Goal: Task Accomplishment & Management: Manage account settings

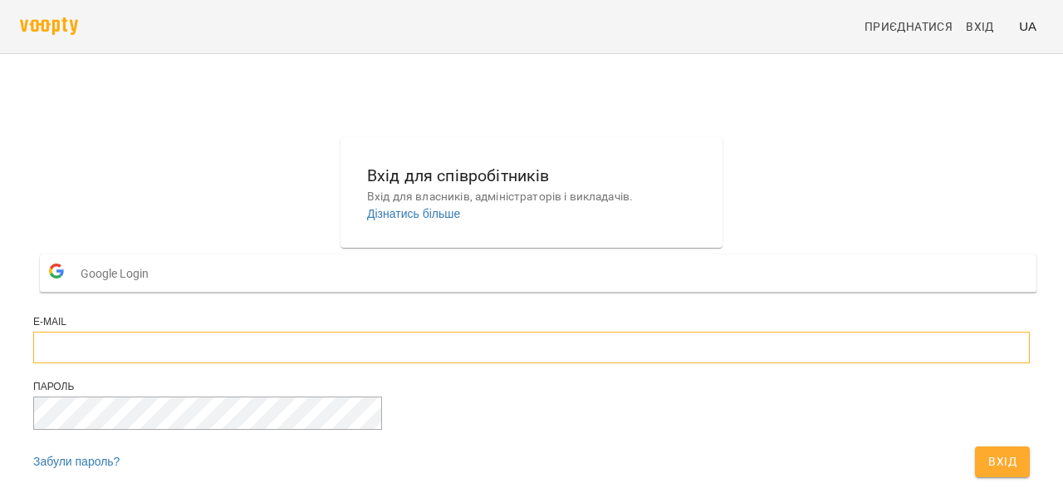
type input "**********"
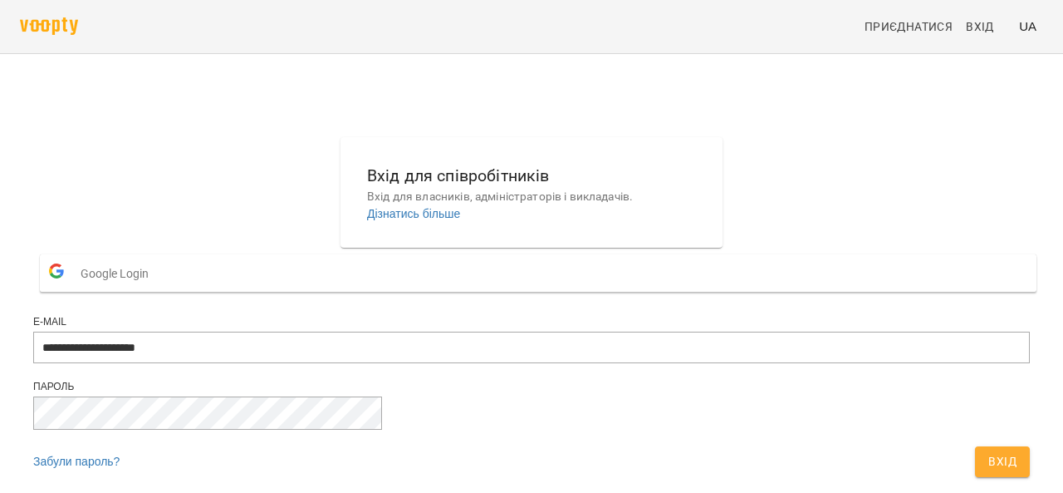
scroll to position [70, 0]
click at [989, 451] on span "Вхід" at bounding box center [1003, 461] width 28 height 20
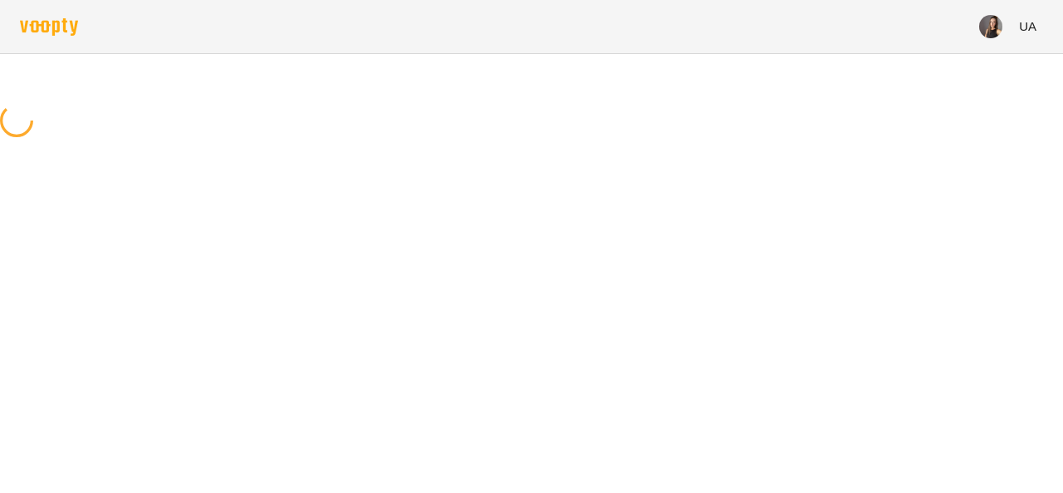
scroll to position [0, 0]
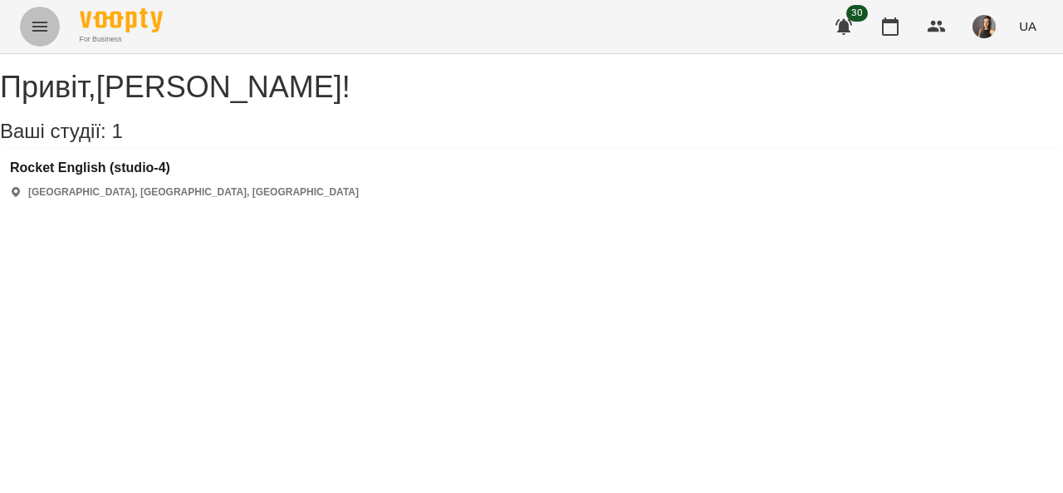
click at [33, 31] on icon "Menu" at bounding box center [39, 27] width 15 height 10
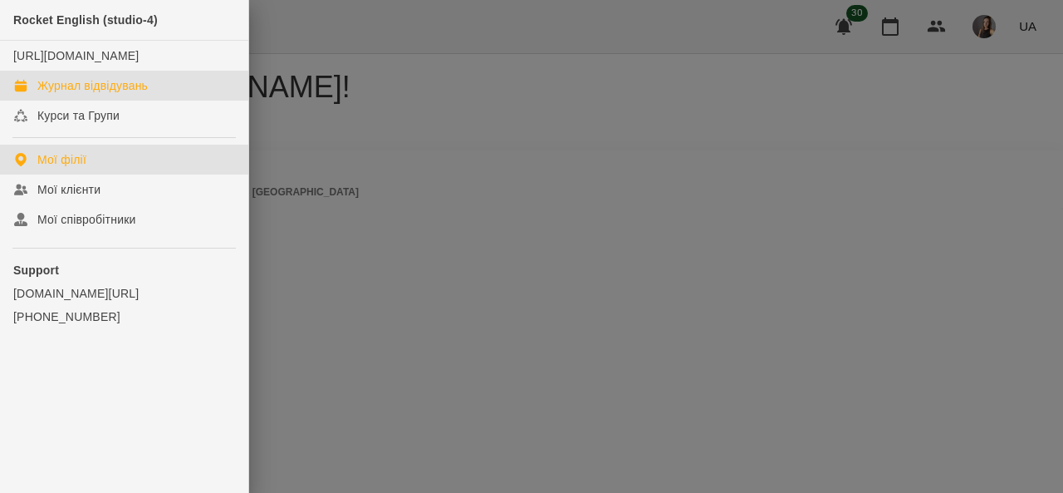
click at [100, 94] on div "Журнал відвідувань" at bounding box center [92, 85] width 110 height 17
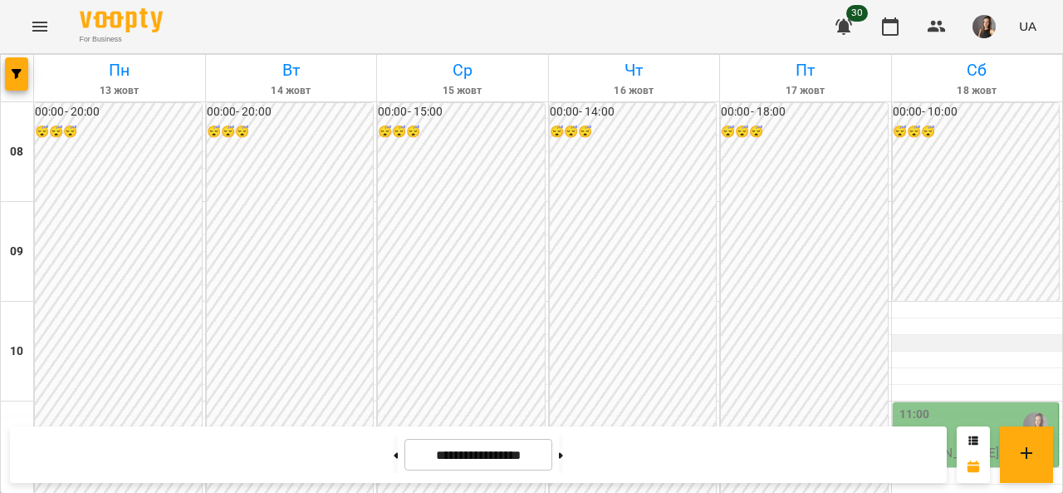
scroll to position [159, 0]
click at [970, 405] on div "11:00" at bounding box center [978, 424] width 156 height 38
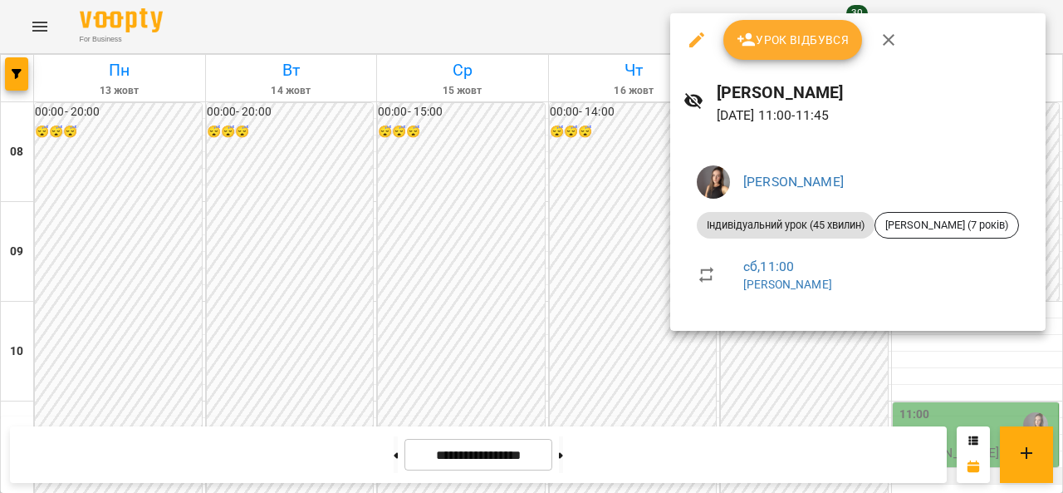
drag, startPoint x: 990, startPoint y: 333, endPoint x: 999, endPoint y: 318, distance: 17.1
click at [990, 331] on div at bounding box center [531, 246] width 1063 height 493
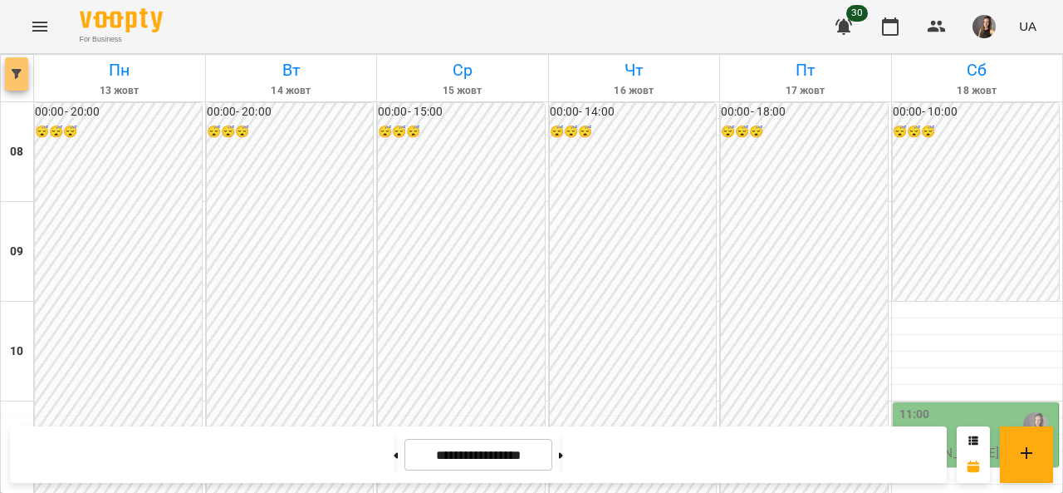
click at [17, 76] on icon "button" at bounding box center [17, 74] width 10 height 10
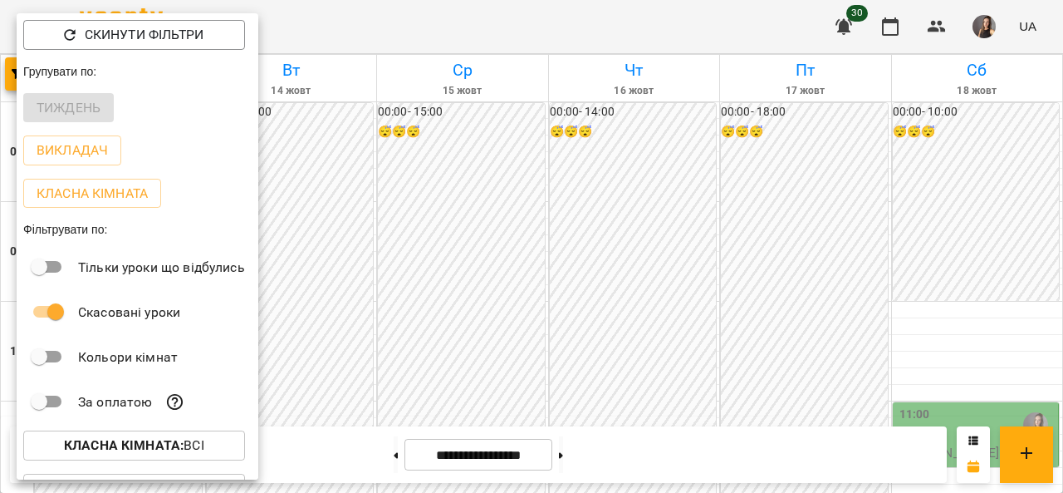
click at [71, 154] on p "Викладач" at bounding box center [72, 150] width 71 height 20
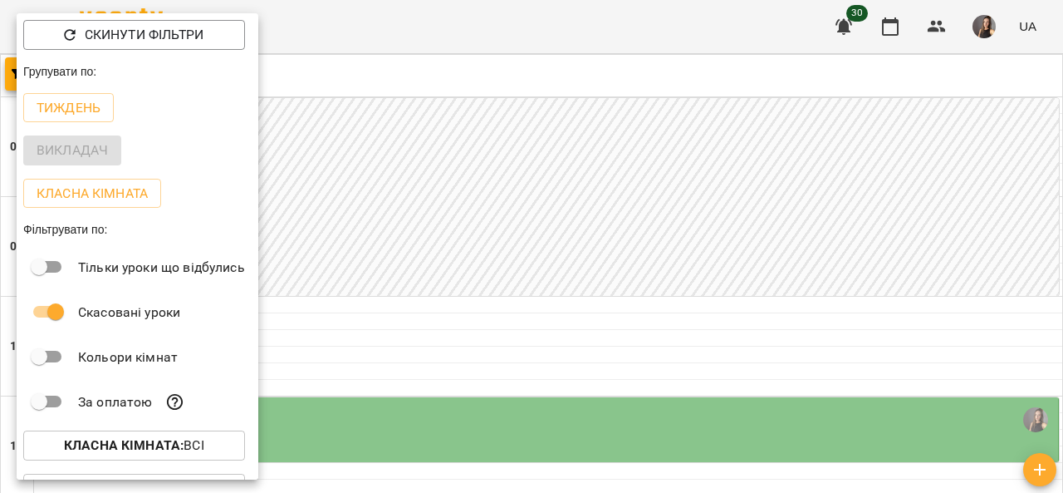
click at [688, 9] on div at bounding box center [531, 246] width 1063 height 493
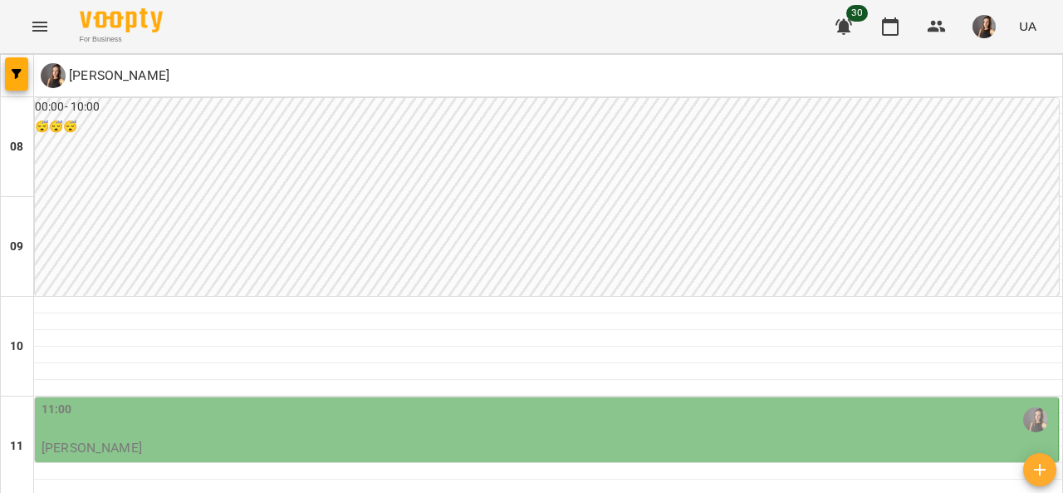
scroll to position [282, 0]
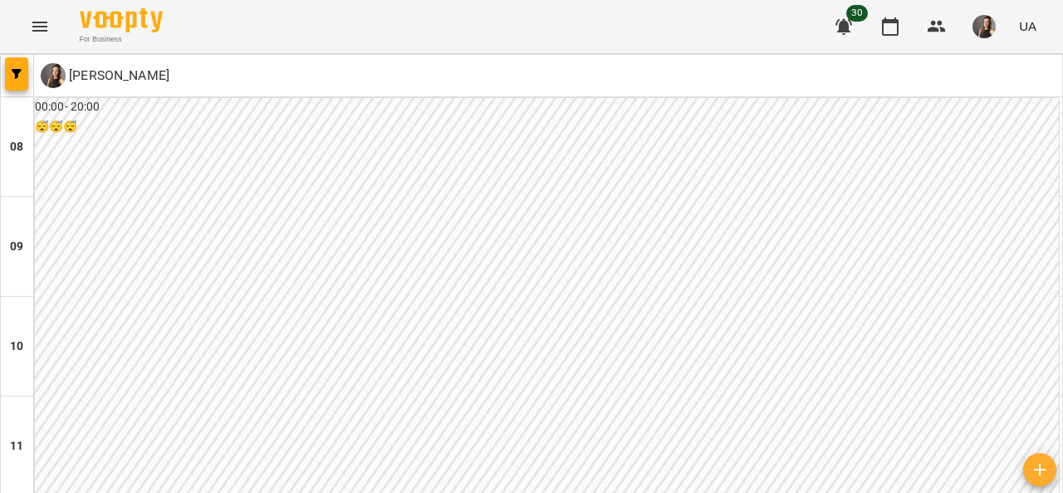
scroll to position [1010, 0]
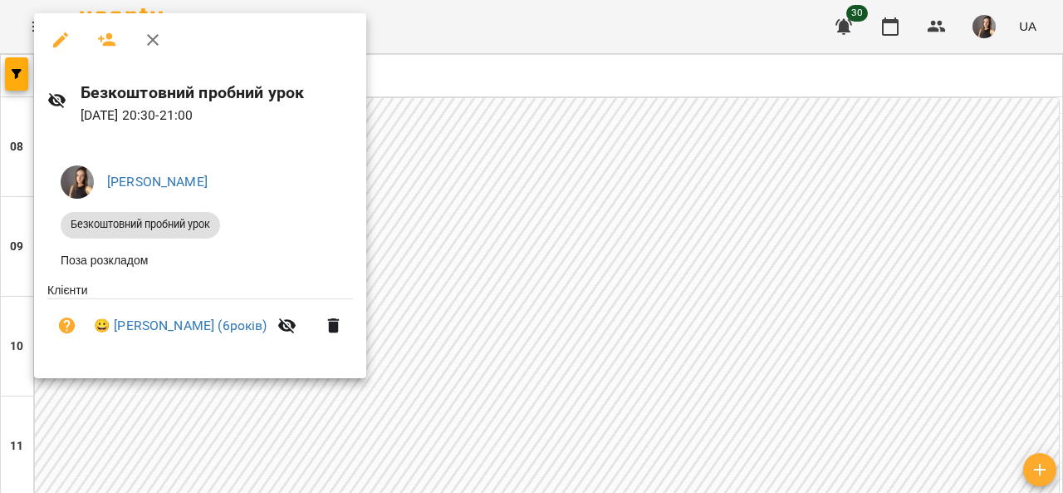
click at [449, 369] on div at bounding box center [531, 246] width 1063 height 493
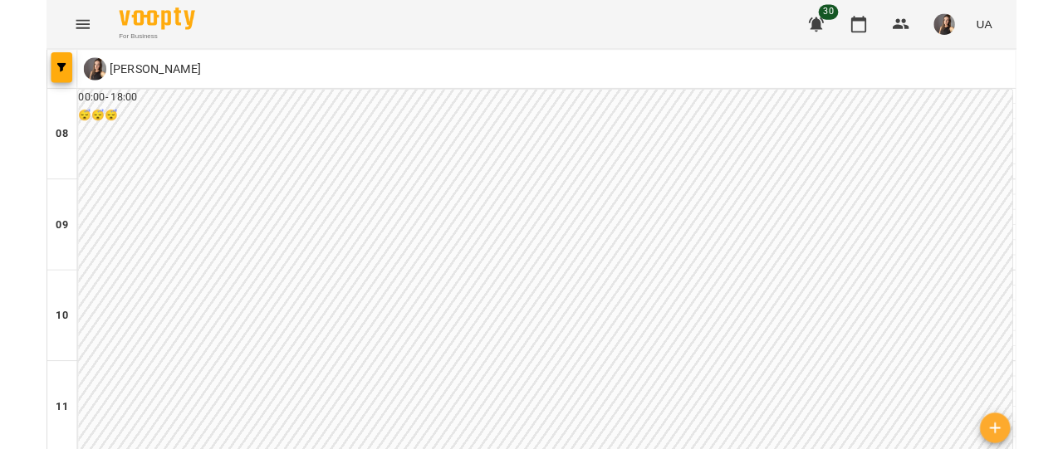
scroll to position [994, 0]
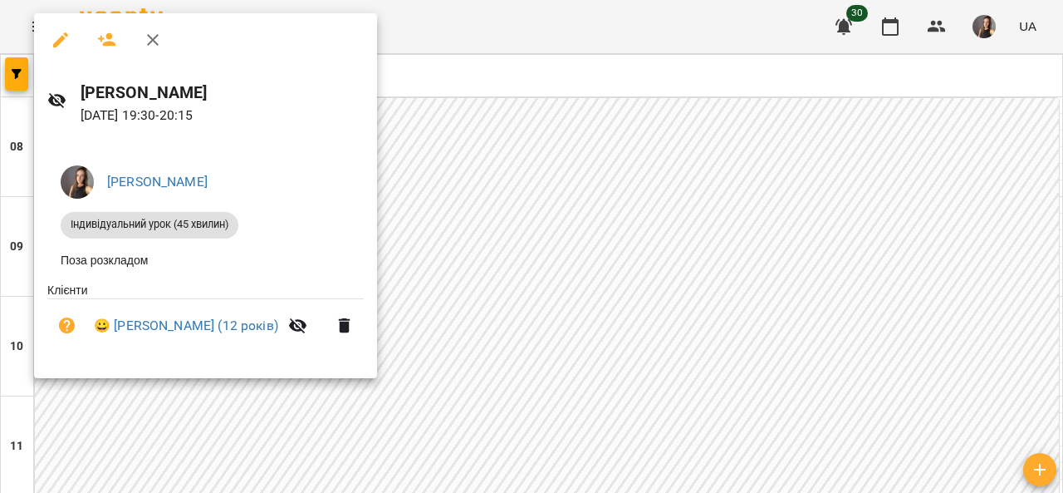
click at [555, 276] on div at bounding box center [531, 246] width 1063 height 493
